Goal: Information Seeking & Learning: Find specific page/section

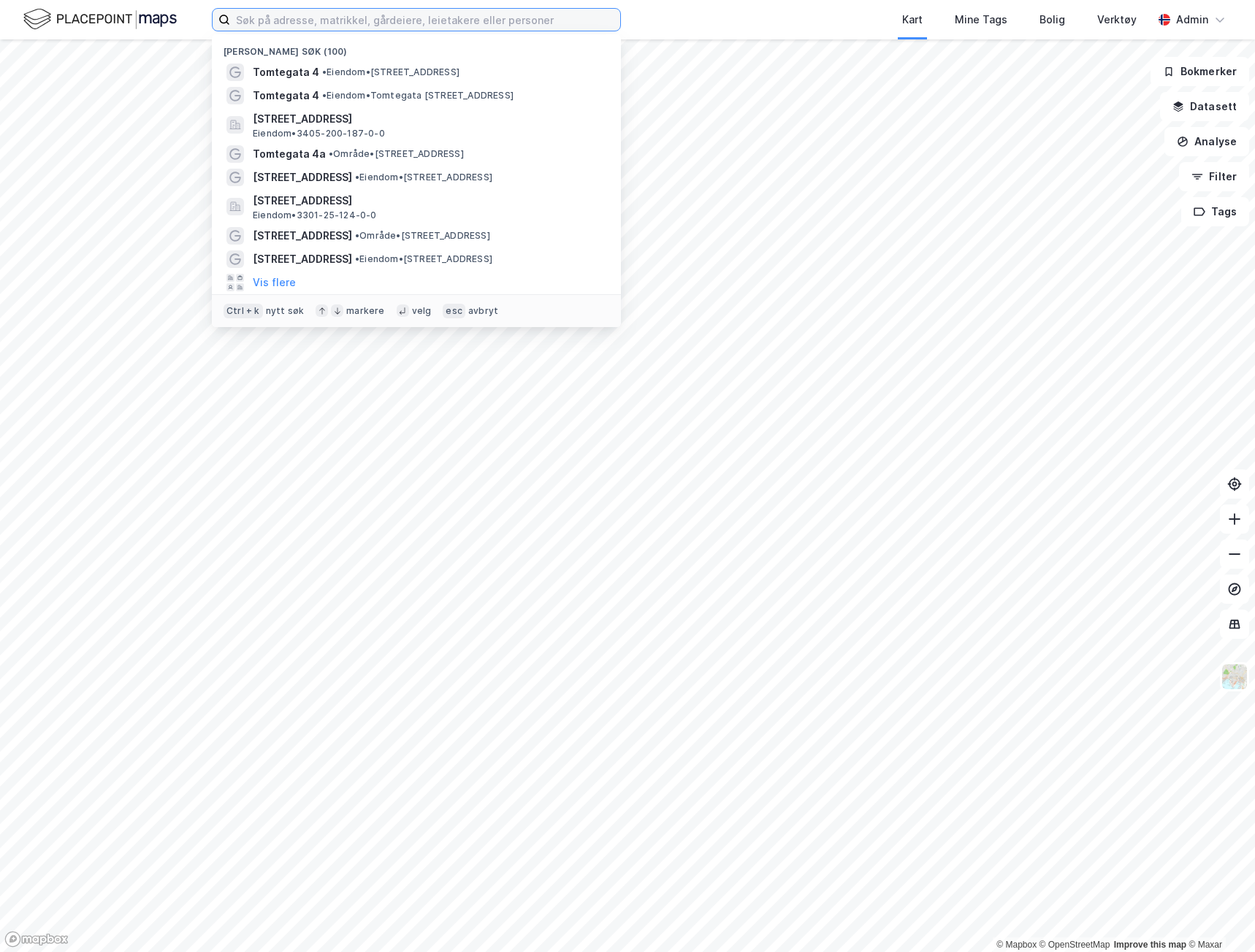
click at [380, 17] on input at bounding box center [425, 19] width 390 height 22
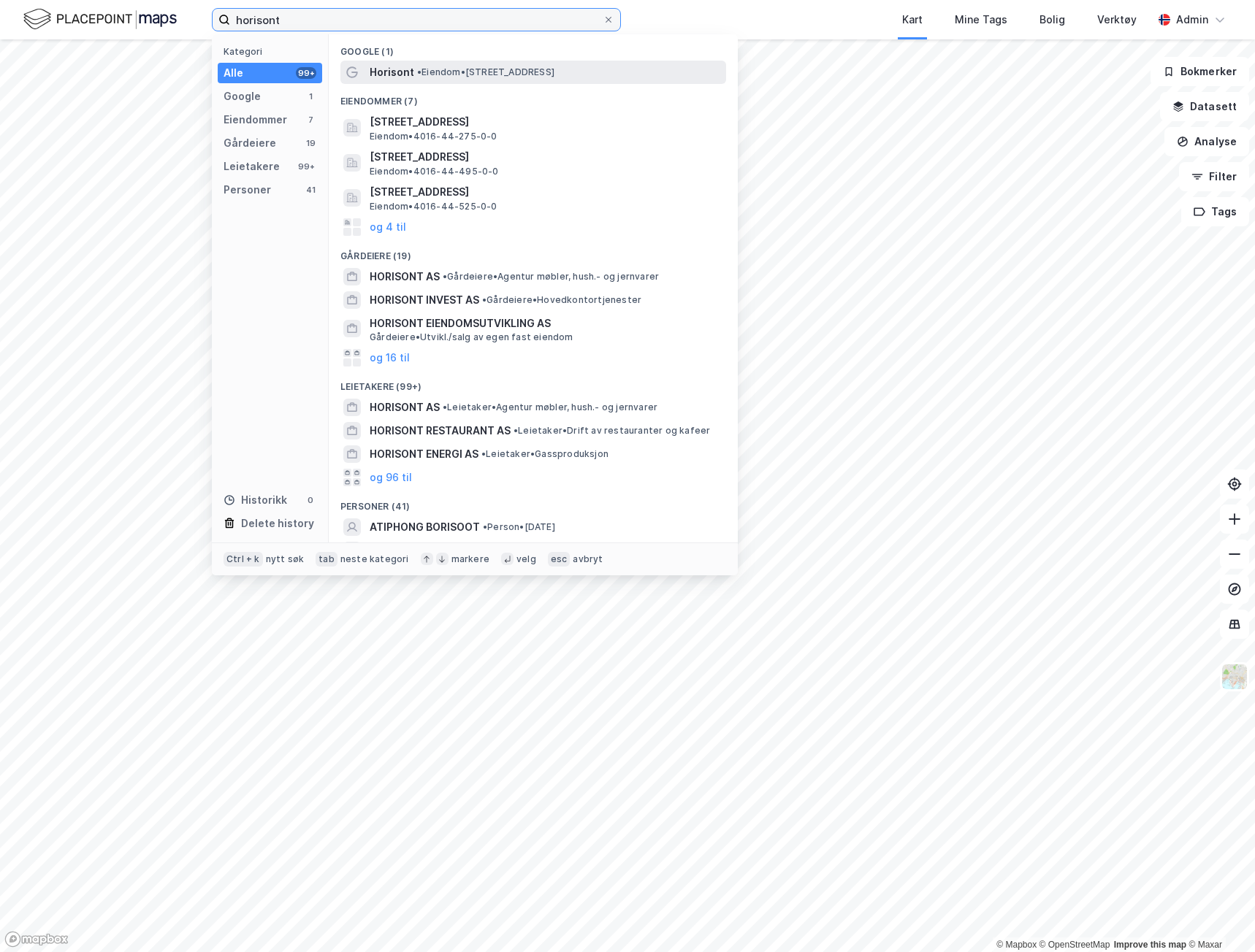
type input "horisont"
click at [503, 63] on div "Horisont • Eiendom • [STREET_ADDRESS]" at bounding box center [546, 72] width 353 height 18
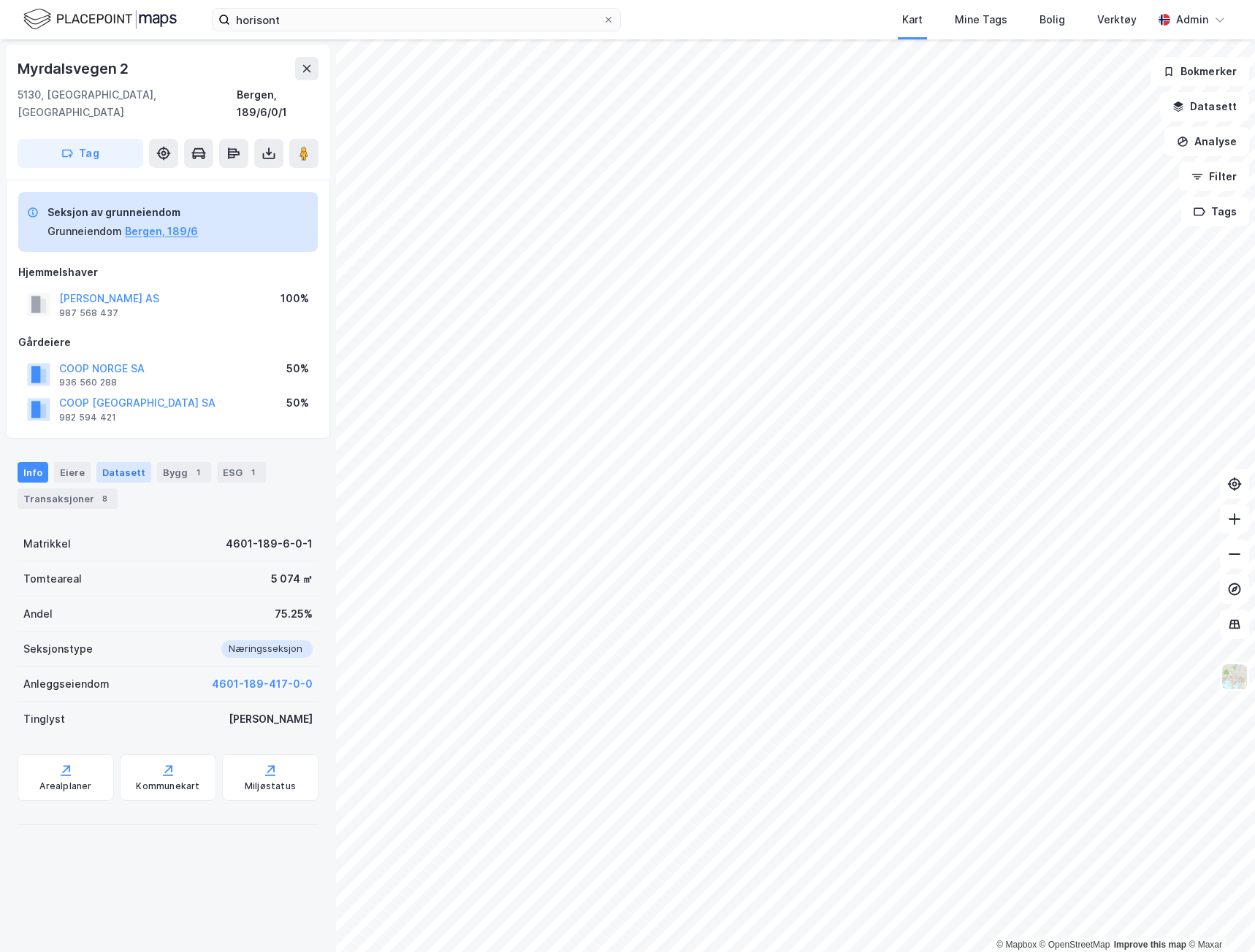
drag, startPoint x: 117, startPoint y: 454, endPoint x: 112, endPoint y: 446, distance: 9.4
click at [116, 462] on div "Datasett" at bounding box center [123, 472] width 55 height 21
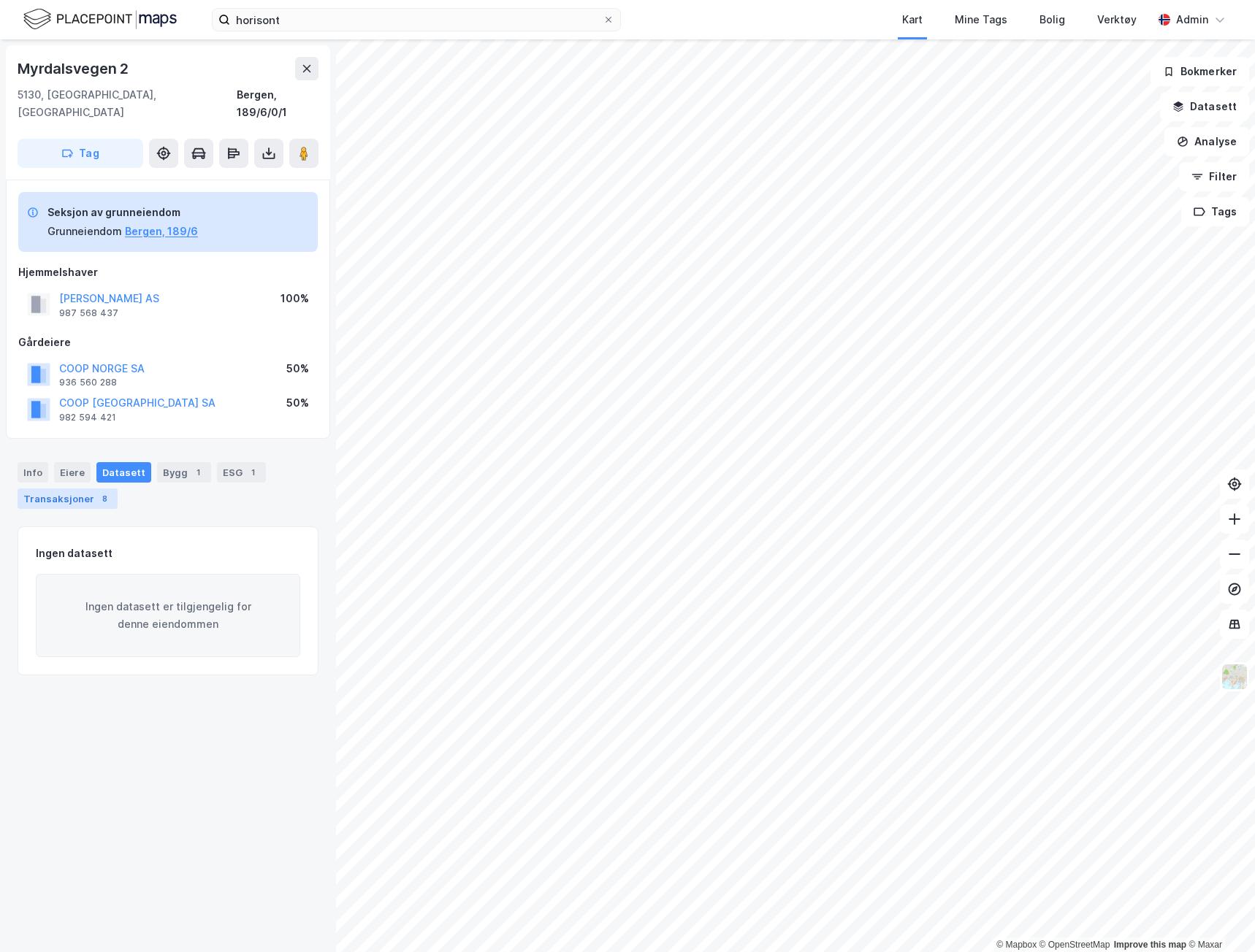
click at [69, 488] on div "Transaksjoner 8" at bounding box center [68, 498] width 100 height 21
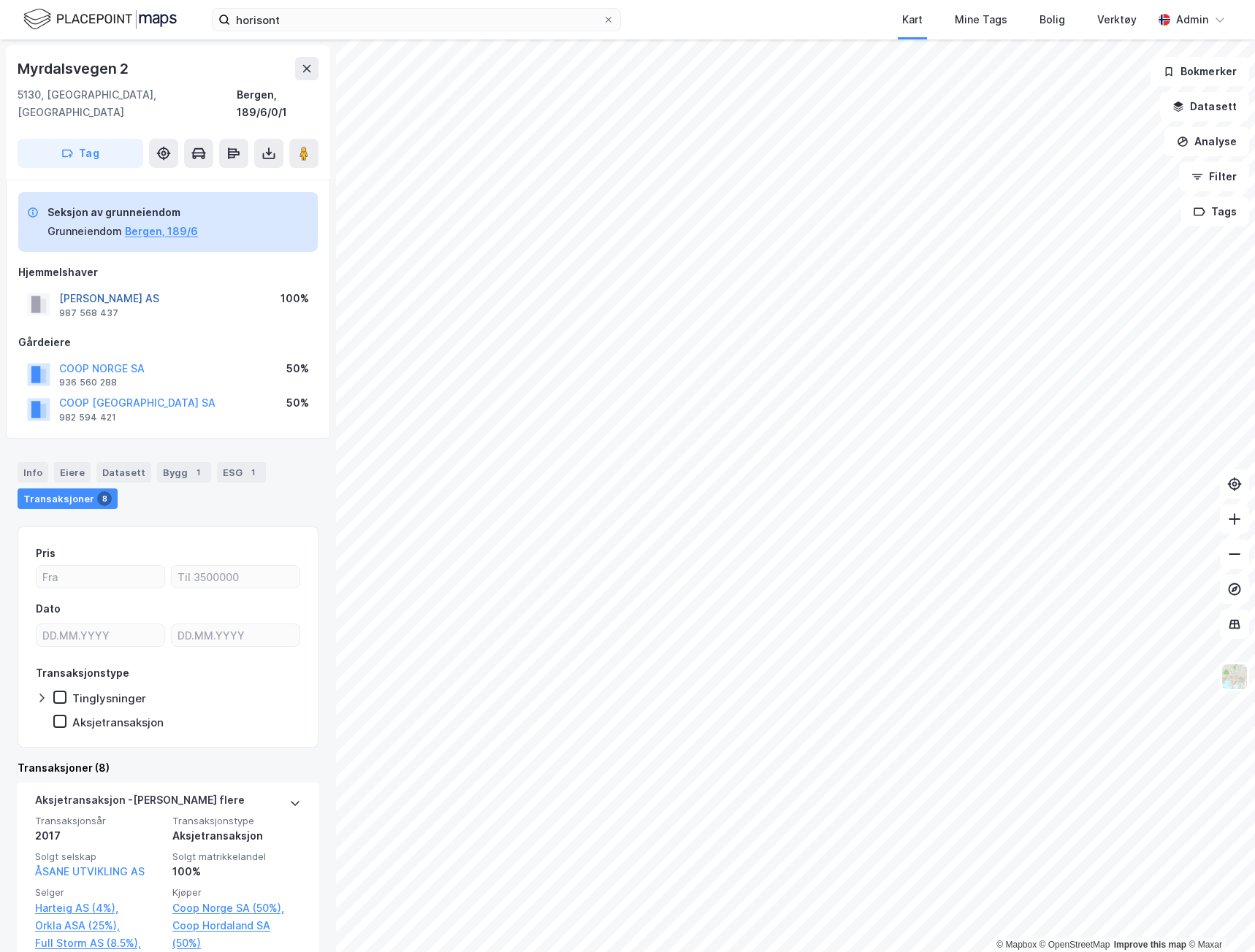
click at [0, 0] on button "[PERSON_NAME] AS" at bounding box center [0, 0] width 0 height 0
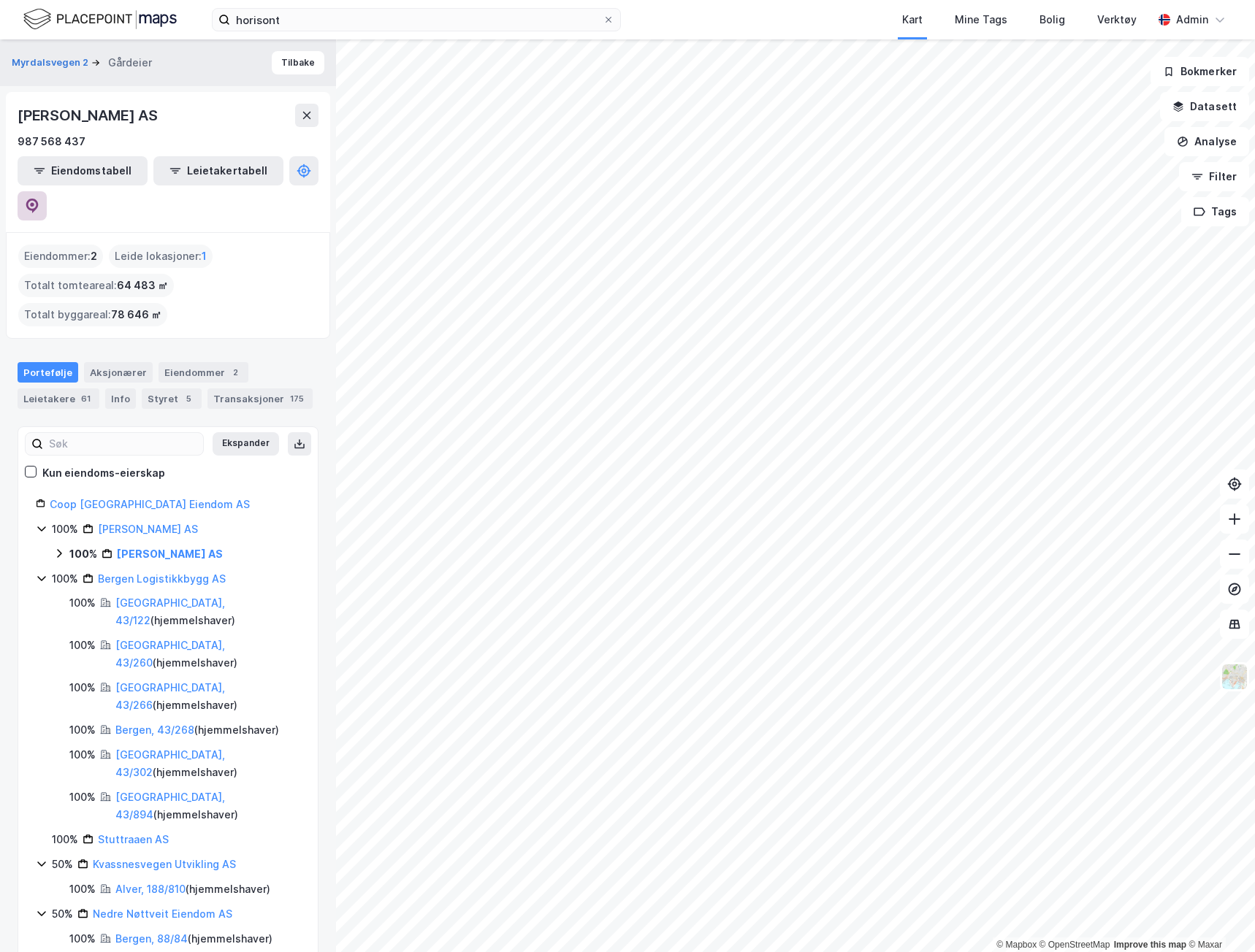
click at [39, 198] on icon at bounding box center [32, 205] width 15 height 15
